Goal: Transaction & Acquisition: Purchase product/service

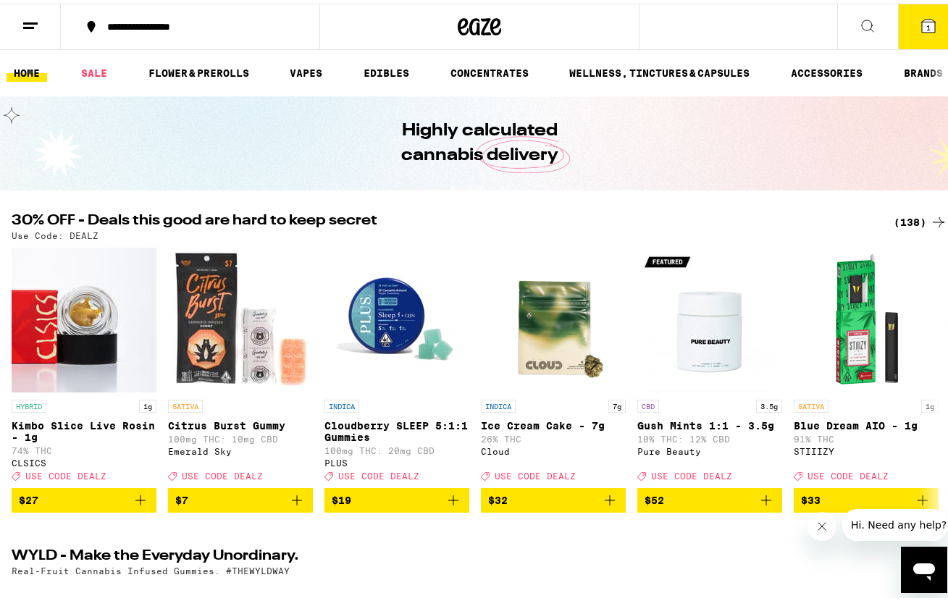
click at [915, 211] on div "(138)" at bounding box center [921, 218] width 54 height 17
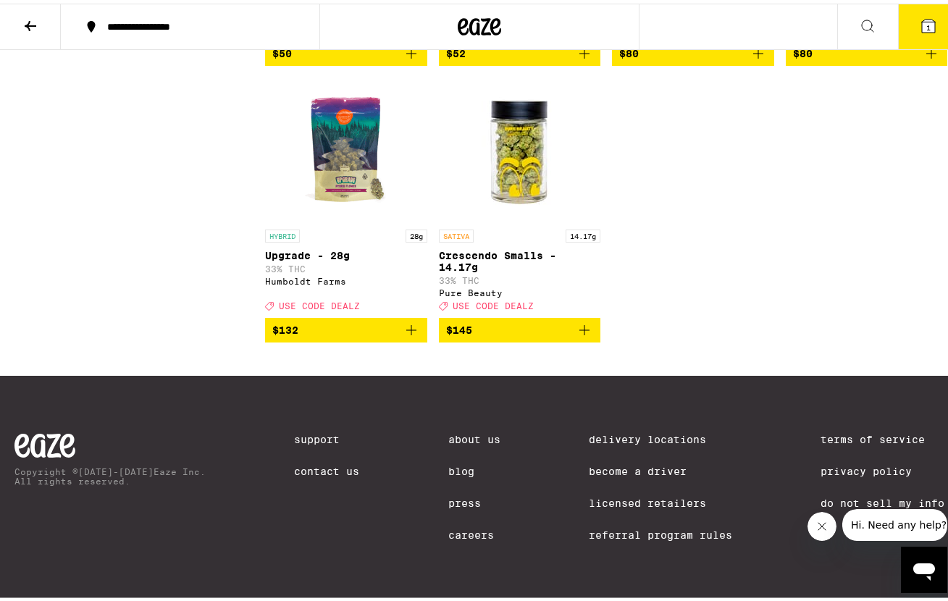
scroll to position [9820, 0]
click at [579, 322] on icon "Add to bag" at bounding box center [584, 327] width 10 height 10
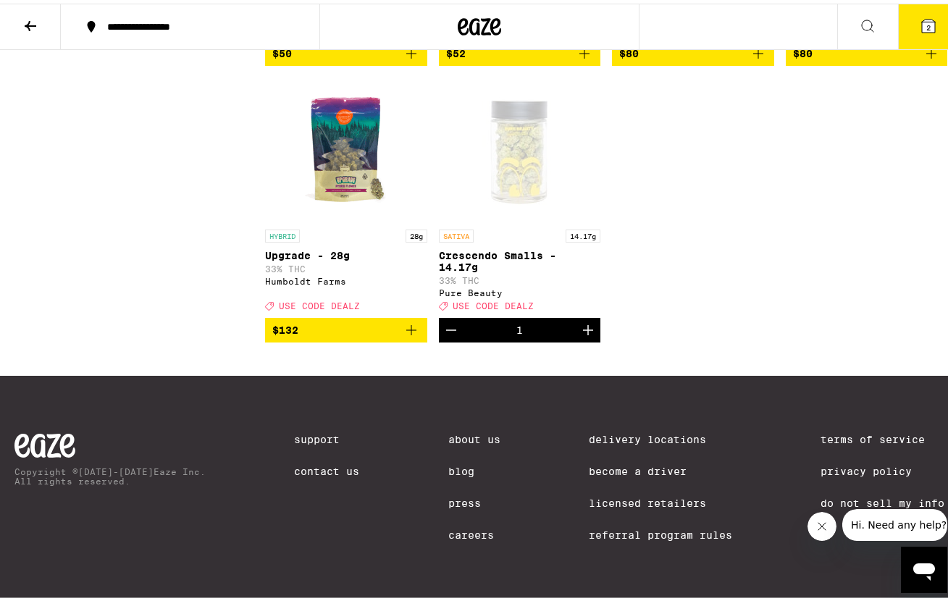
click at [922, 33] on button "2" at bounding box center [928, 23] width 61 height 45
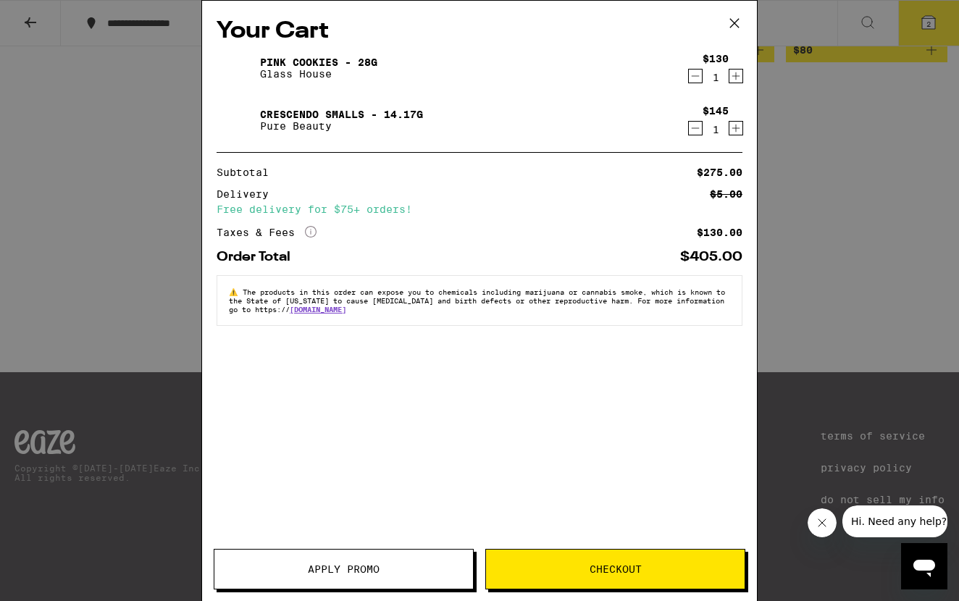
click at [700, 75] on icon "Decrement" at bounding box center [695, 75] width 13 height 17
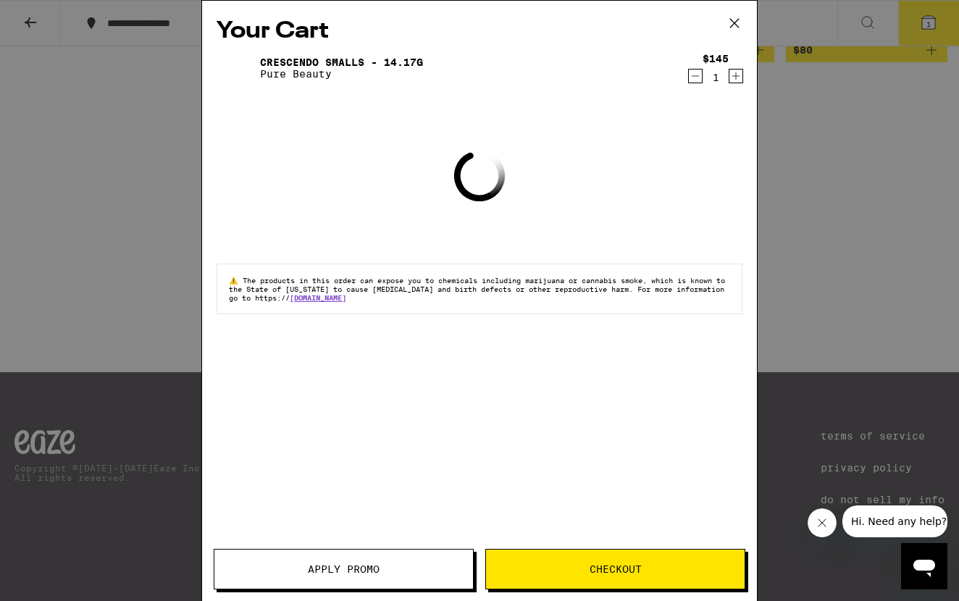
click at [331, 571] on span "Apply Promo" at bounding box center [344, 569] width 72 height 10
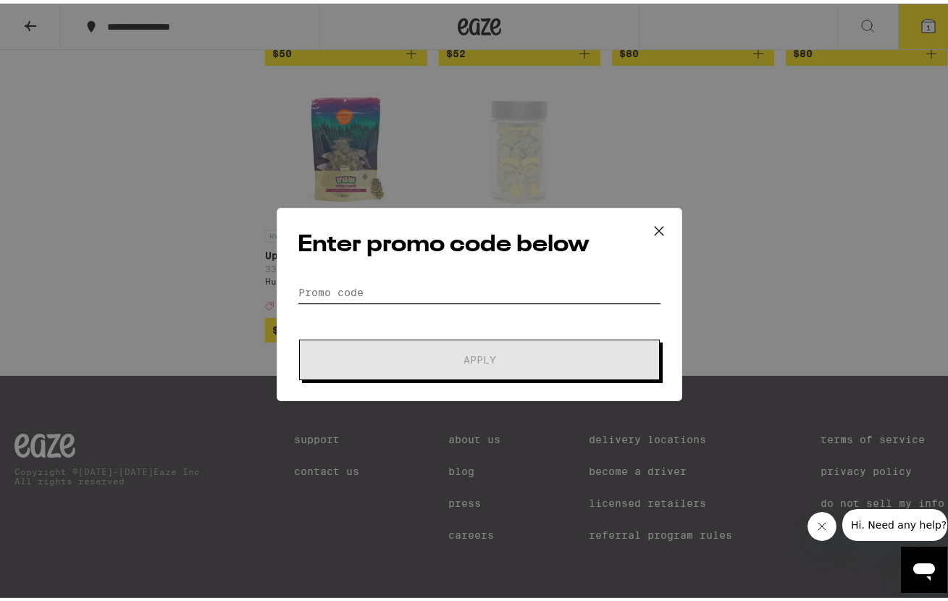
click at [380, 285] on input "Promo Code" at bounding box center [480, 289] width 364 height 22
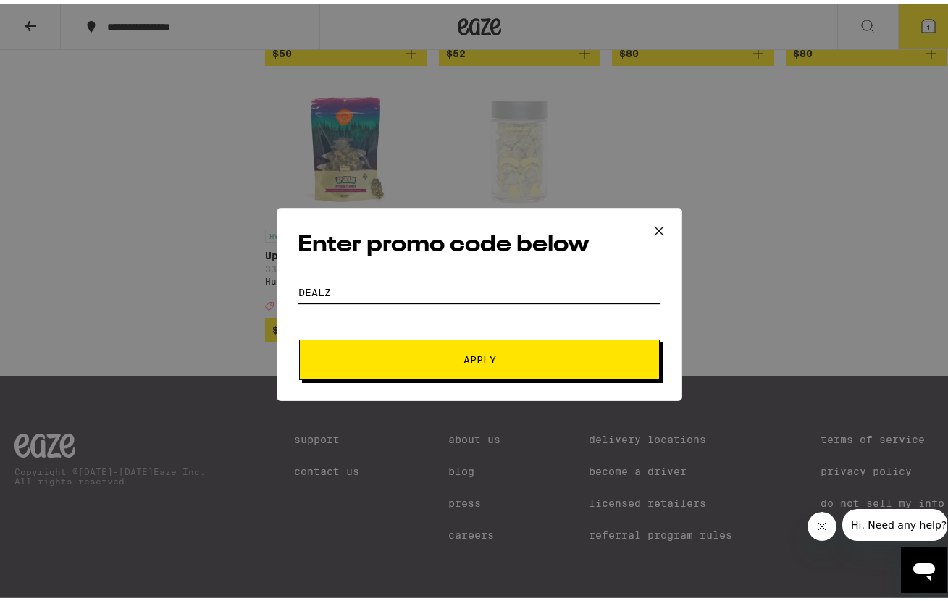
type input "dealz"
click at [420, 357] on span "Apply" at bounding box center [479, 356] width 261 height 10
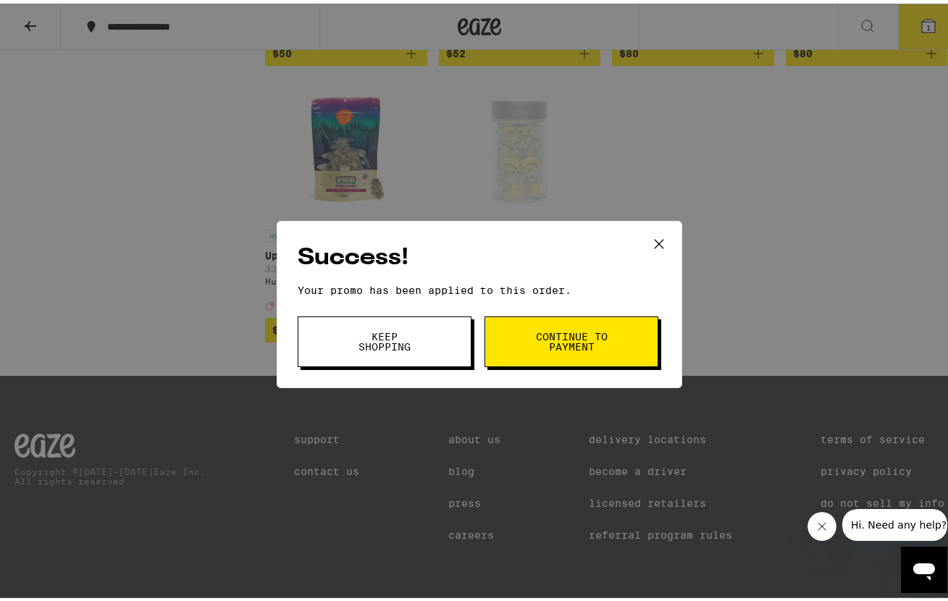
click at [577, 337] on span "Continue to payment" at bounding box center [571, 338] width 74 height 20
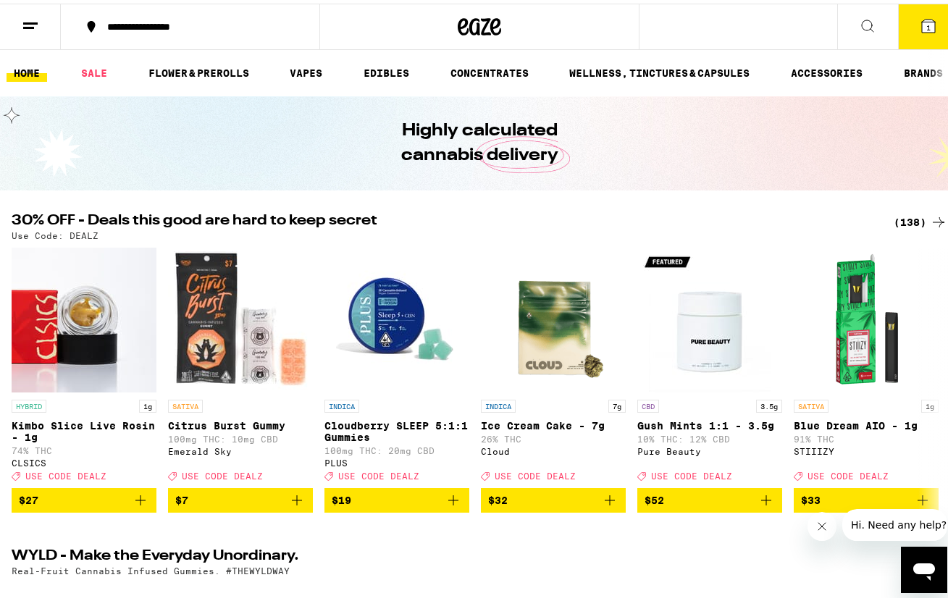
click at [859, 21] on icon at bounding box center [867, 22] width 17 height 17
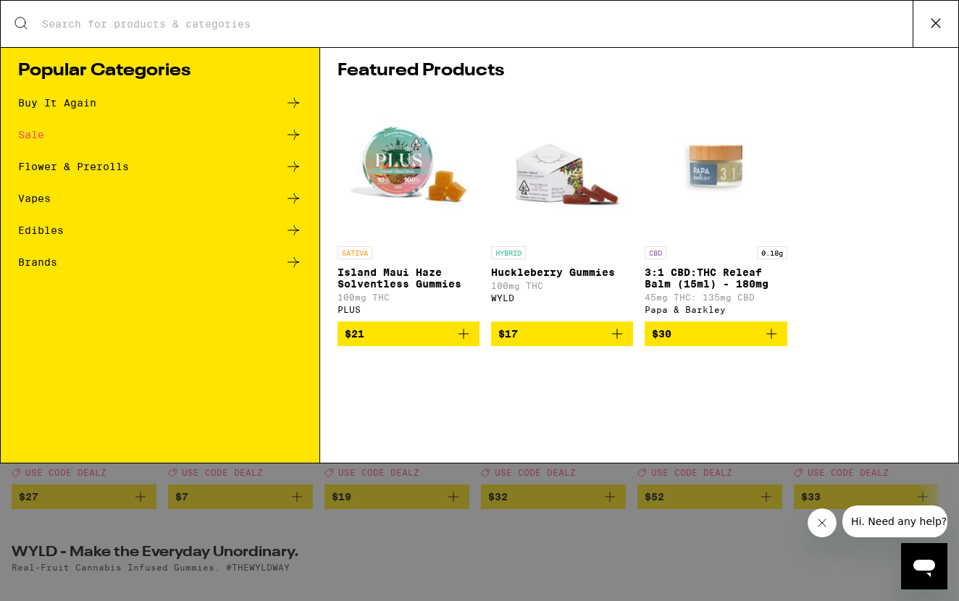
click at [137, 163] on div "Flower & Prerolls" at bounding box center [160, 166] width 284 height 17
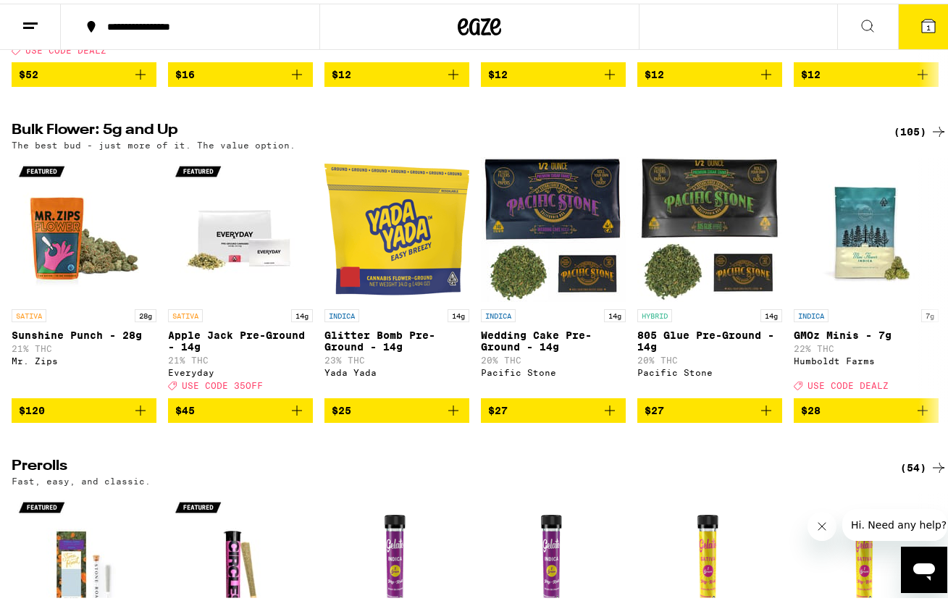
scroll to position [398, 0]
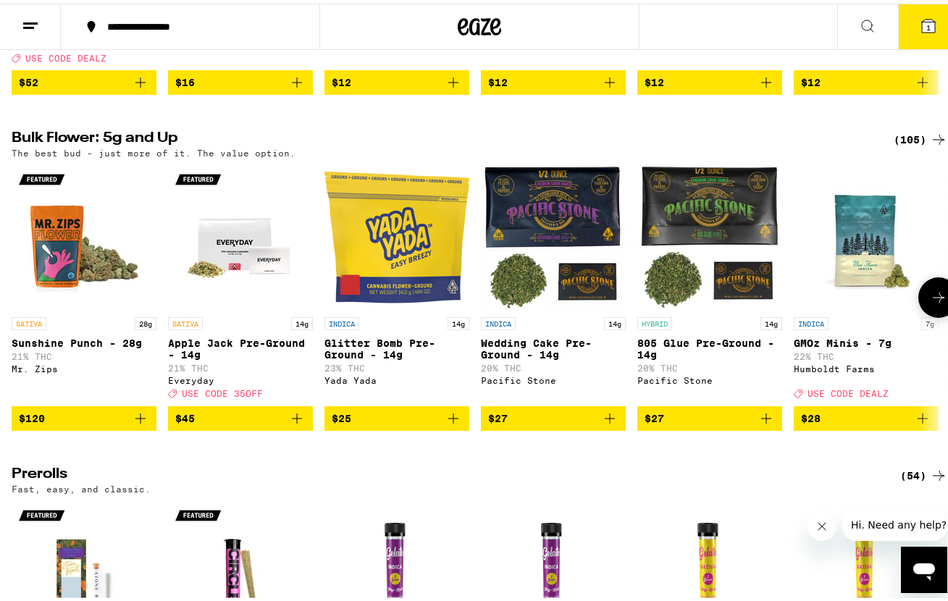
click at [214, 357] on p "Apple Jack Pre-Ground - 14g" at bounding box center [240, 345] width 145 height 23
click at [930, 145] on icon at bounding box center [938, 135] width 17 height 17
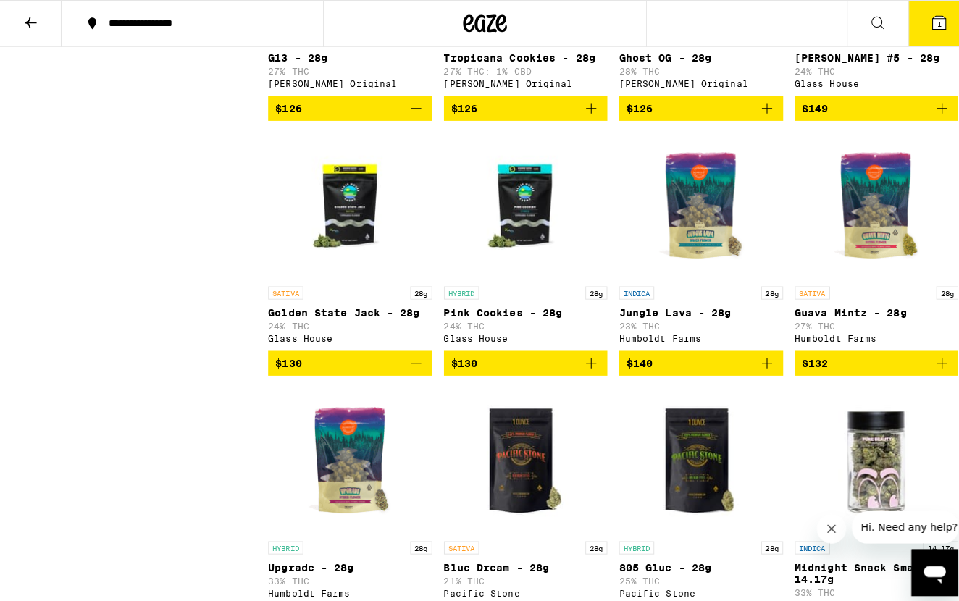
scroll to position [5863, 0]
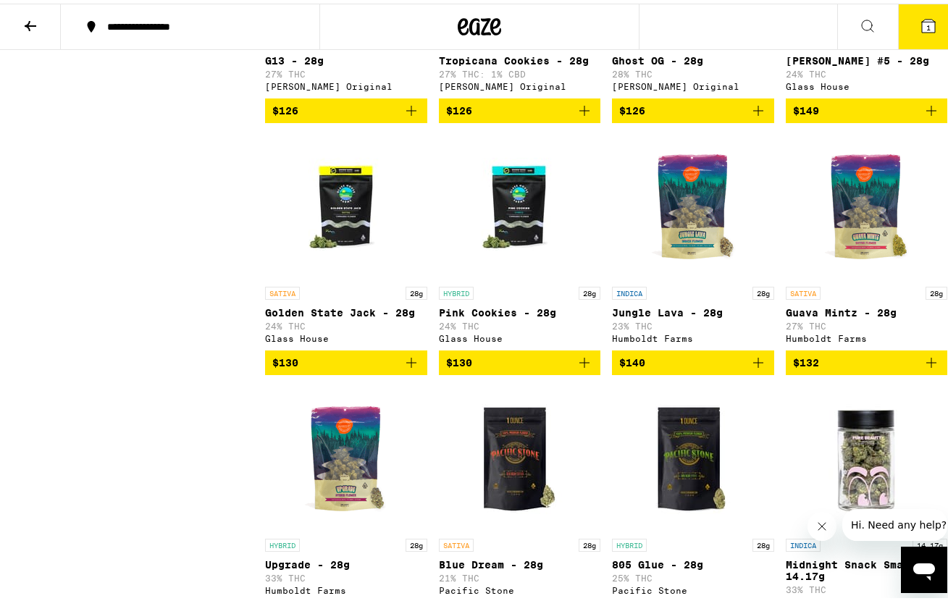
click at [403, 368] on icon "Add to bag" at bounding box center [411, 359] width 17 height 17
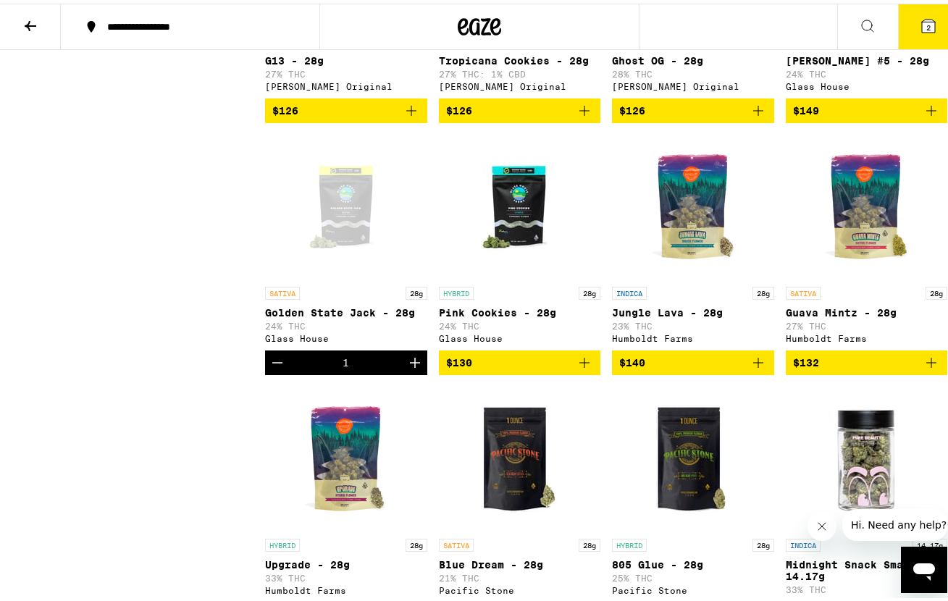
click at [924, 33] on button "2" at bounding box center [928, 23] width 61 height 45
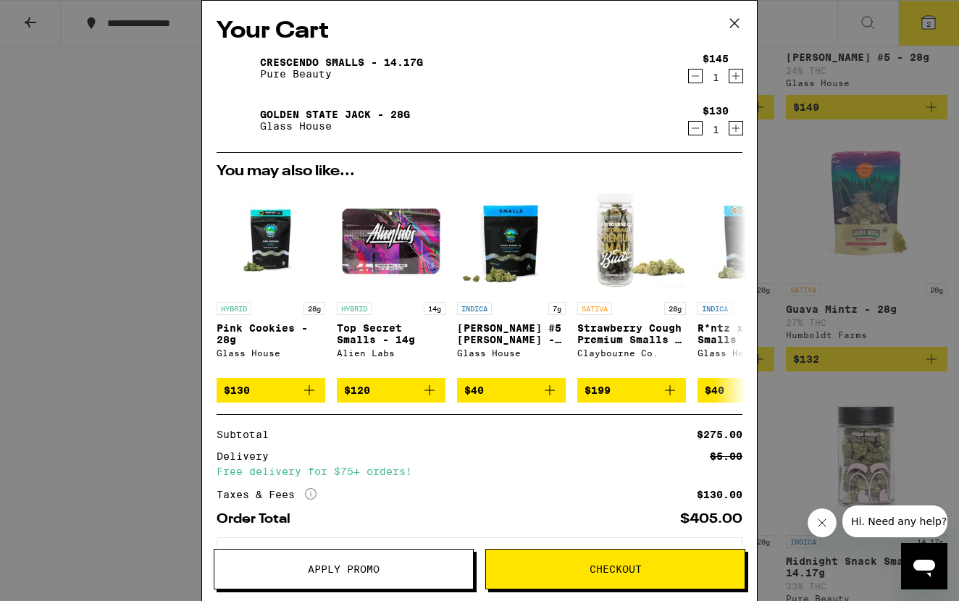
click at [689, 72] on icon "Decrement" at bounding box center [695, 75] width 13 height 17
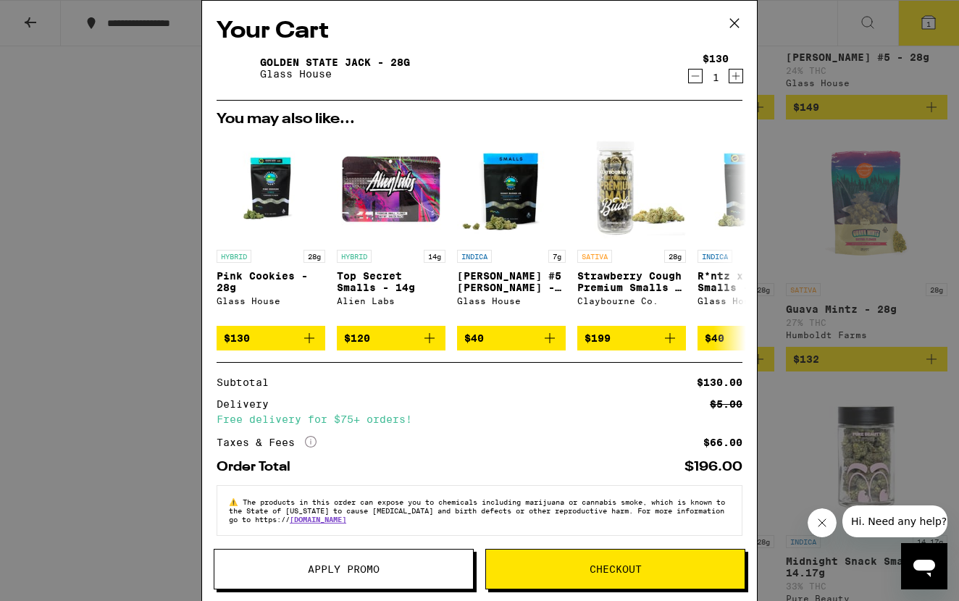
click at [664, 566] on span "Checkout" at bounding box center [615, 569] width 259 height 10
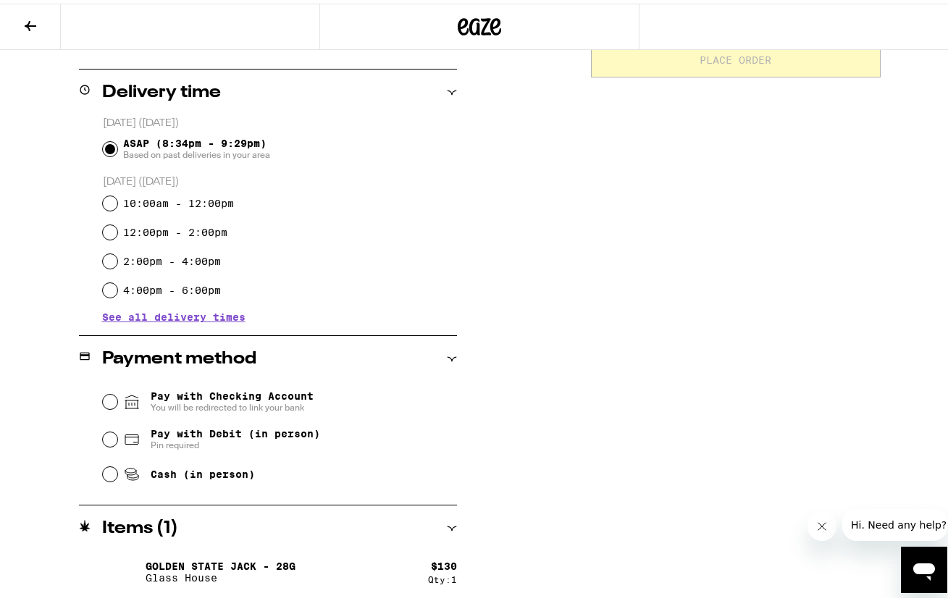
scroll to position [337, 0]
click at [211, 436] on span "Pay with Debit (in person)" at bounding box center [235, 430] width 169 height 12
click at [117, 437] on input "Pay with Debit (in person) Pin required" at bounding box center [110, 436] width 14 height 14
radio input "true"
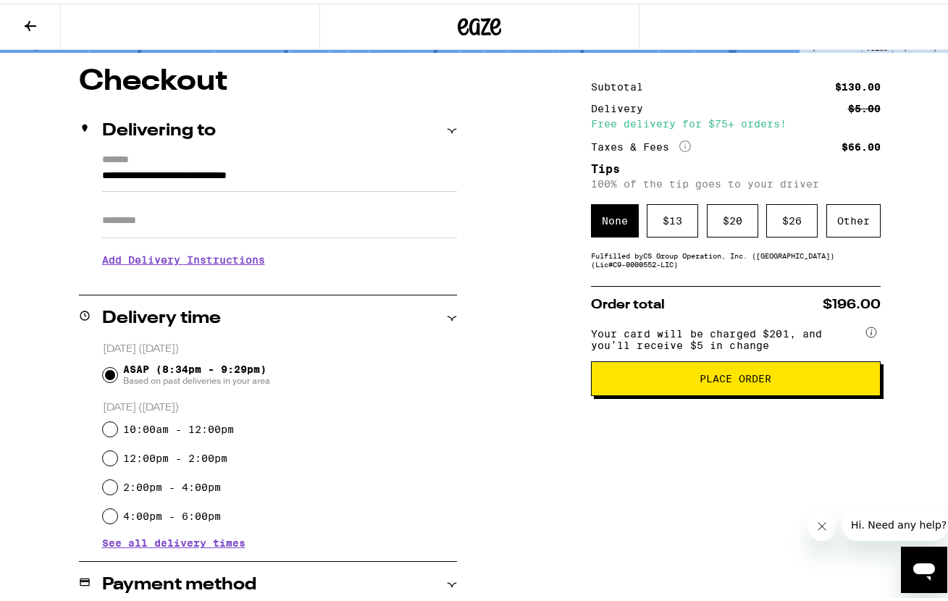
scroll to position [44, 0]
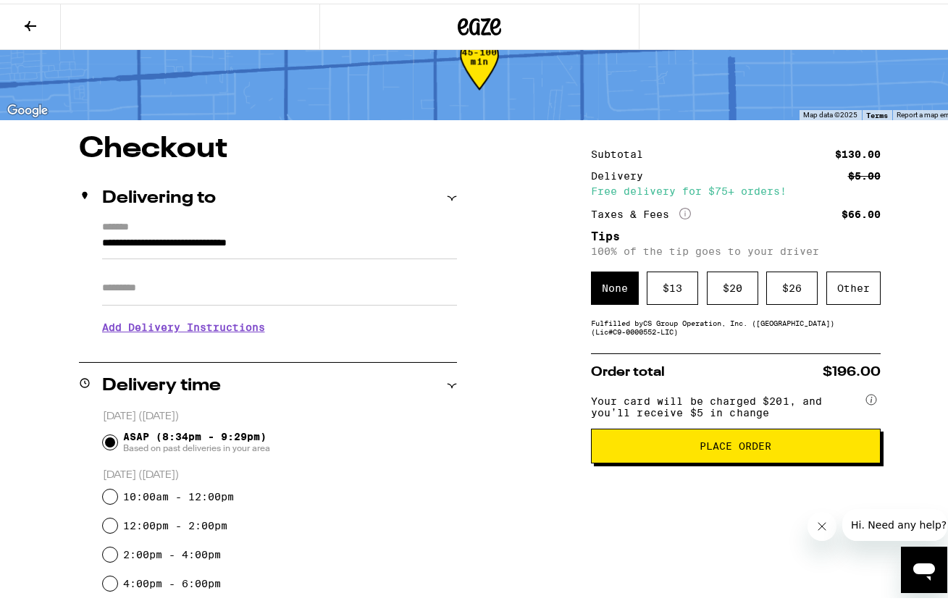
click at [700, 448] on span "Place Order" at bounding box center [736, 442] width 72 height 10
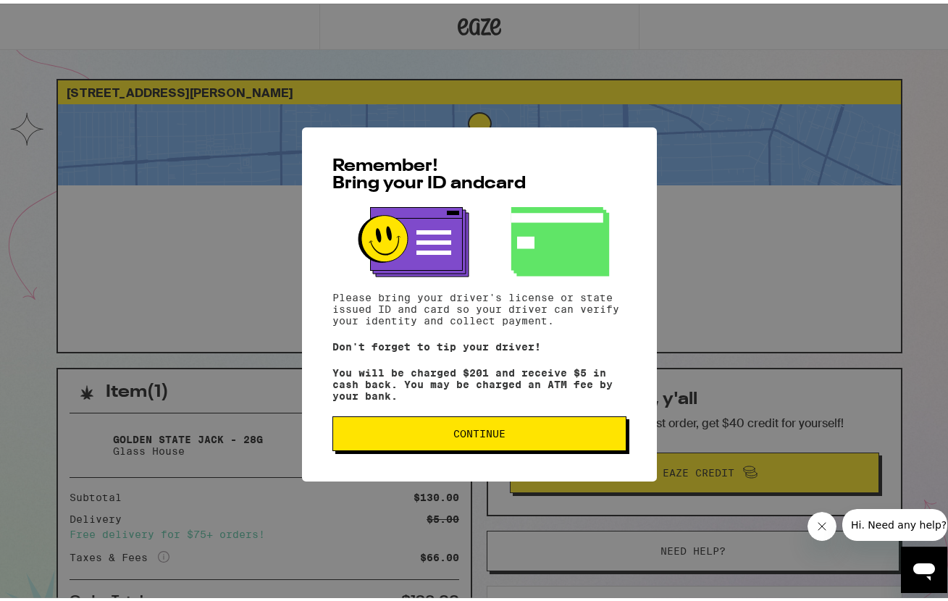
click at [445, 433] on span "Continue" at bounding box center [479, 430] width 269 height 10
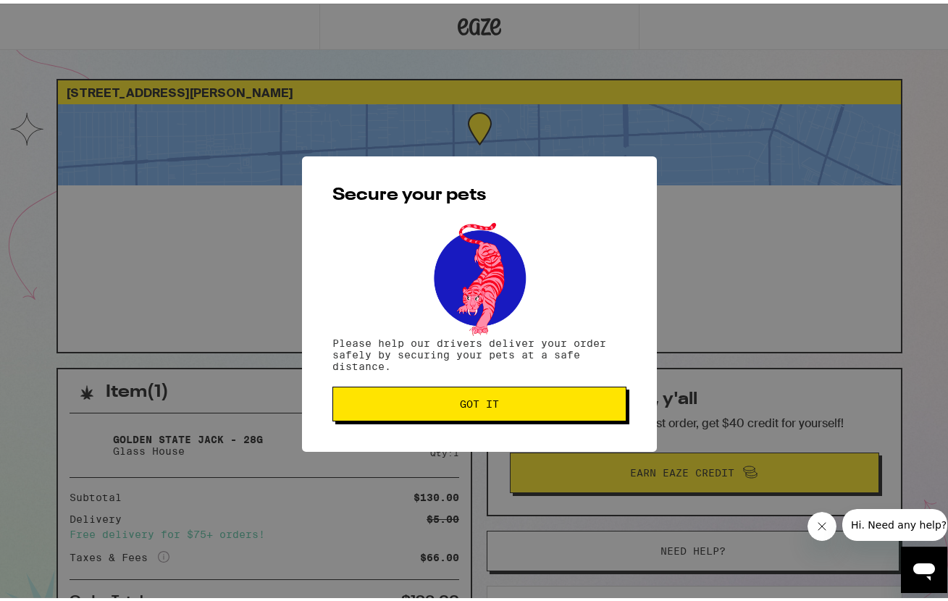
click at [435, 408] on button "Got it" at bounding box center [479, 400] width 294 height 35
